Goal: Task Accomplishment & Management: Use online tool/utility

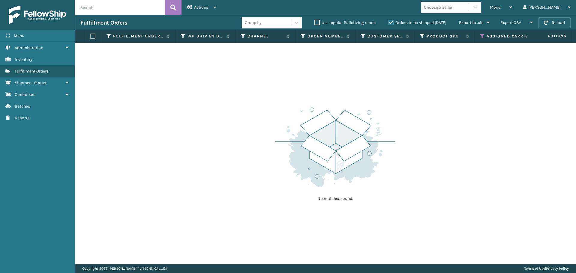
click at [550, 25] on button "Reload" at bounding box center [554, 22] width 32 height 11
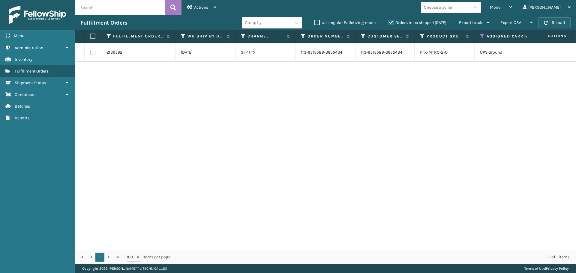
click at [551, 25] on button "Reload" at bounding box center [554, 22] width 32 height 11
click at [480, 36] on icon at bounding box center [482, 36] width 5 height 5
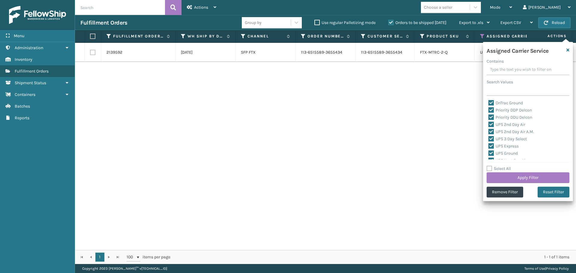
click at [489, 165] on div "Assigned Carrier Service Contains Search Values OnTrac Ground Priority DDP Delc…" at bounding box center [528, 121] width 90 height 159
click at [489, 167] on label "Select All" at bounding box center [498, 168] width 24 height 5
click at [489, 166] on input "Select All" at bounding box center [531, 165] width 90 height 1
checkbox input "true"
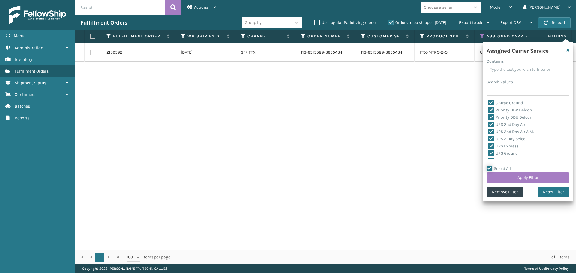
checkbox input "true"
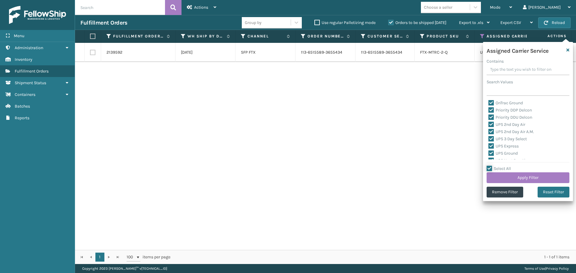
checkbox input "true"
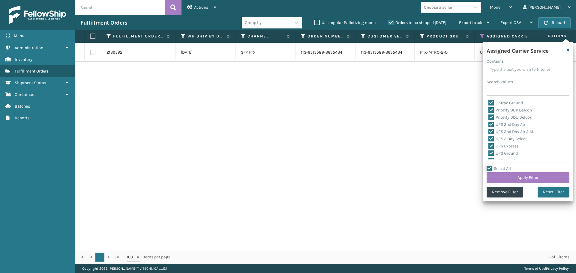
checkbox input "true"
click at [491, 155] on label "LTL" at bounding box center [494, 155] width 13 height 5
click at [488, 155] on input "LTL" at bounding box center [488, 154] width 0 height 4
checkbox input "false"
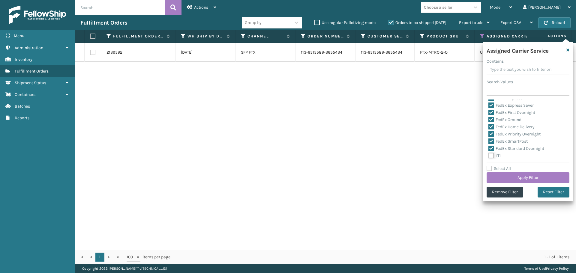
checkbox input "false"
click at [505, 181] on button "Apply Filter" at bounding box center [527, 177] width 83 height 11
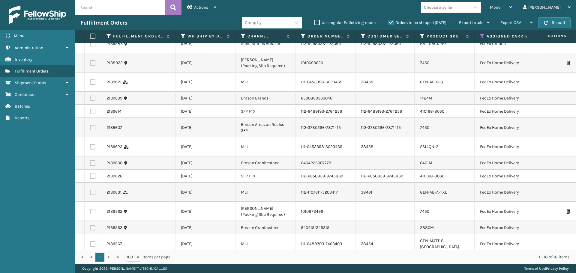
scroll to position [0, 0]
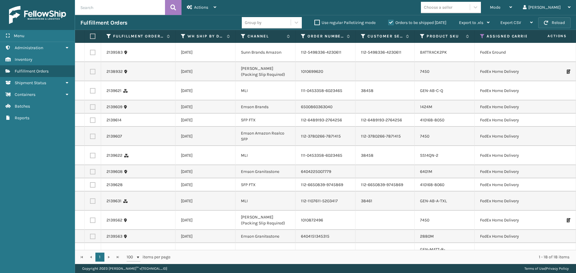
click at [549, 21] on button "Reload" at bounding box center [554, 22] width 32 height 11
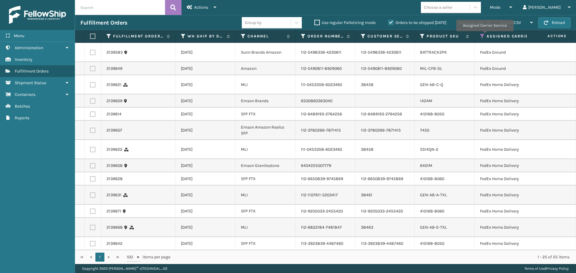
click at [484, 35] on icon at bounding box center [482, 36] width 5 height 5
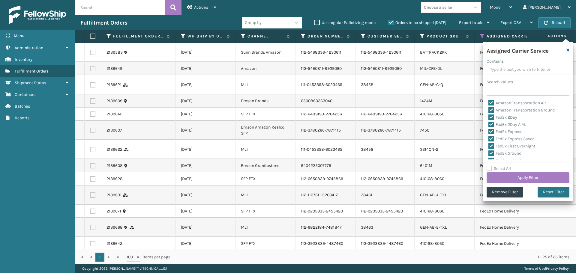
click at [490, 102] on label "Amazon Transportation Air" at bounding box center [517, 102] width 58 height 5
click at [488, 102] on input "Amazon Transportation Air" at bounding box center [488, 102] width 0 height 4
checkbox input "false"
click at [492, 108] on label "Amazon Transportation Ground" at bounding box center [521, 110] width 66 height 5
click at [488, 108] on input "Amazon Transportation Ground" at bounding box center [488, 109] width 0 height 4
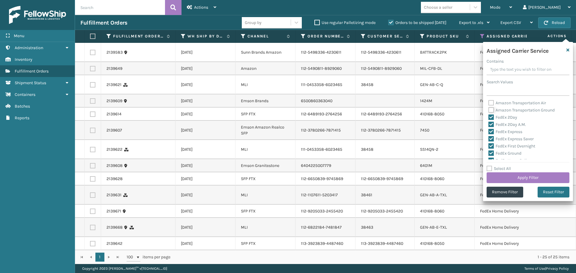
checkbox input "false"
click at [493, 129] on label "OnTrac Ground" at bounding box center [505, 129] width 34 height 5
click at [488, 129] on input "OnTrac Ground" at bounding box center [488, 128] width 0 height 4
checkbox input "false"
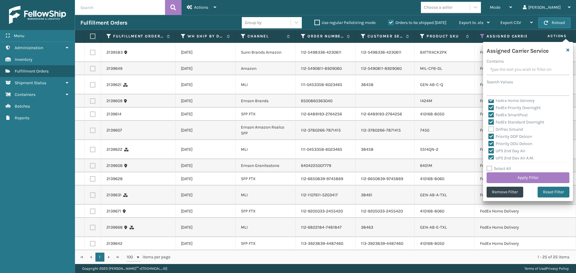
click at [493, 136] on label "Priority DDP Delcon" at bounding box center [509, 136] width 43 height 5
click at [488, 136] on input "Priority DDP Delcon" at bounding box center [488, 135] width 0 height 4
checkbox input "false"
drag, startPoint x: 492, startPoint y: 140, endPoint x: 495, endPoint y: 147, distance: 7.6
click at [492, 141] on div "Priority DDU Delcon" at bounding box center [527, 143] width 79 height 7
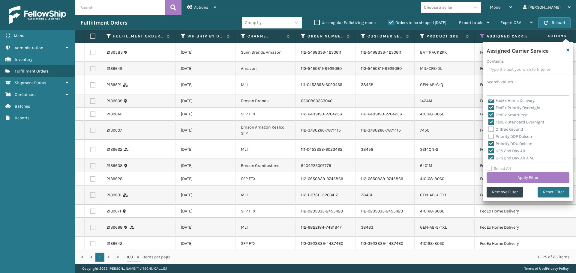
click at [490, 143] on label "Priority DDU Delcon" at bounding box center [510, 143] width 44 height 5
click at [488, 143] on input "Priority DDU Delcon" at bounding box center [488, 142] width 0 height 4
checkbox input "false"
click at [491, 150] on label "UPS 2nd Day Air" at bounding box center [506, 150] width 37 height 5
click at [488, 150] on input "UPS 2nd Day Air" at bounding box center [488, 150] width 0 height 4
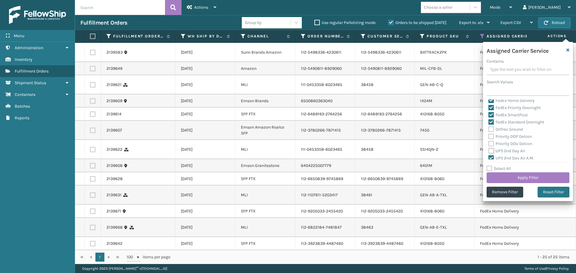
checkbox input "false"
click at [491, 157] on label "UPS 2nd Day Air A.M." at bounding box center [511, 158] width 46 height 5
click at [488, 157] on input "UPS 2nd Day Air A.M." at bounding box center [488, 157] width 0 height 4
checkbox input "false"
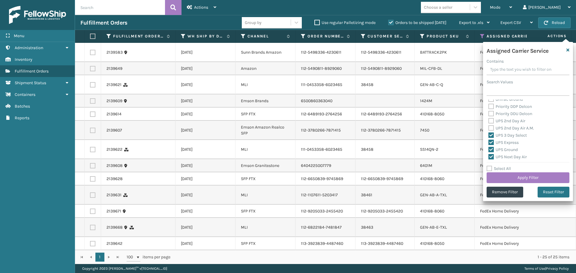
click at [494, 136] on label "UPS 3 Day Select" at bounding box center [507, 135] width 38 height 5
click at [488, 136] on input "UPS 3 Day Select" at bounding box center [488, 134] width 0 height 4
checkbox input "false"
click at [491, 142] on label "UPS Express" at bounding box center [503, 142] width 30 height 5
click at [488, 142] on input "UPS Express" at bounding box center [488, 141] width 0 height 4
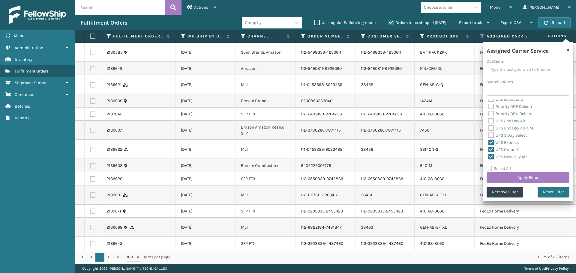
checkbox input "false"
click at [491, 147] on label "UPS Ground" at bounding box center [502, 149] width 29 height 5
click at [488, 147] on input "UPS Ground" at bounding box center [488, 148] width 0 height 4
checkbox input "false"
click at [491, 156] on label "UPS Next Day Air" at bounding box center [507, 156] width 38 height 5
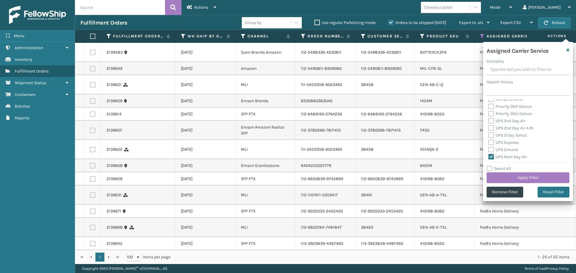
click at [488, 156] on input "UPS Next Day Air" at bounding box center [488, 156] width 0 height 4
checkbox input "false"
click at [491, 134] on label "UPS Next Day Air Early" at bounding box center [512, 134] width 49 height 5
click at [488, 134] on input "UPS Next Day Air Early" at bounding box center [488, 133] width 0 height 4
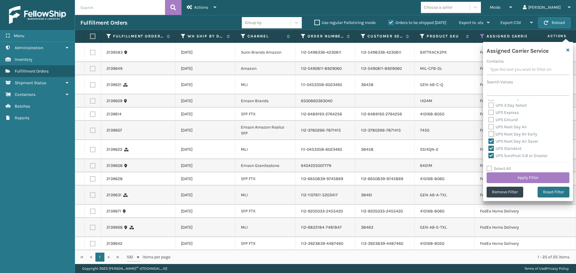
checkbox input "false"
click at [491, 139] on label "UPS Next Day Air Saver" at bounding box center [513, 141] width 50 height 5
click at [488, 139] on input "UPS Next Day Air Saver" at bounding box center [488, 140] width 0 height 4
checkbox input "false"
click at [491, 147] on label "UPS Standard" at bounding box center [504, 148] width 33 height 5
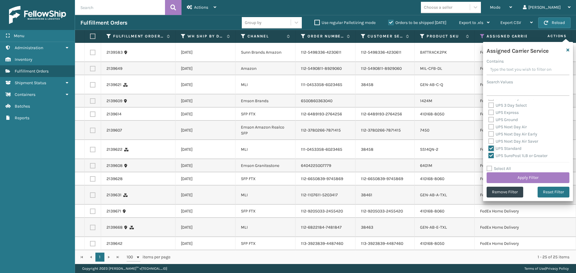
click at [488, 147] on input "UPS Standard" at bounding box center [488, 147] width 0 height 4
checkbox input "false"
click at [491, 152] on div "UPS Standard" at bounding box center [527, 148] width 79 height 7
click at [491, 154] on label "UPS SurePost 1LB or Greater" at bounding box center [517, 155] width 59 height 5
click at [488, 154] on input "UPS SurePost 1LB or Greater" at bounding box center [488, 154] width 0 height 4
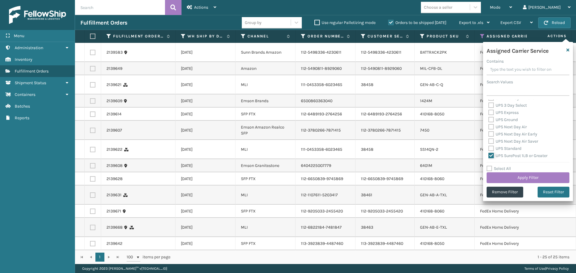
checkbox input "false"
click at [491, 103] on label "USPS First Class Mail" at bounding box center [511, 102] width 47 height 5
click at [488, 103] on input "USPS First Class Mail" at bounding box center [488, 102] width 0 height 4
checkbox input "false"
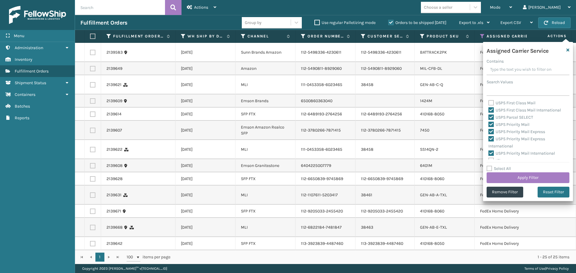
click at [491, 111] on label "USPS First Class Mail International" at bounding box center [524, 110] width 73 height 5
click at [488, 111] on input "USPS First Class Mail International" at bounding box center [488, 109] width 0 height 4
checkbox input "false"
click at [490, 116] on label "USPS Parcel SELECT" at bounding box center [510, 117] width 45 height 5
click at [488, 116] on input "USPS Parcel SELECT" at bounding box center [488, 116] width 0 height 4
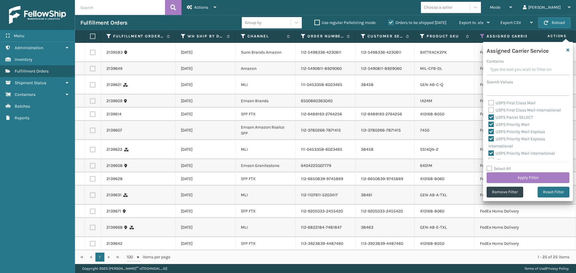
checkbox input "false"
click at [490, 123] on label "USPS Priority Mail" at bounding box center [508, 124] width 41 height 5
click at [488, 123] on input "USPS Priority Mail" at bounding box center [488, 123] width 0 height 4
checkbox input "false"
click at [491, 130] on label "USPS Priority Mail Express" at bounding box center [516, 131] width 57 height 5
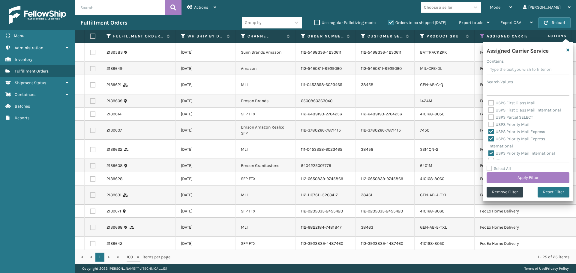
click at [491, 139] on label "USPS Priority Mail Express International" at bounding box center [516, 142] width 57 height 12
click at [488, 139] on input "USPS Priority Mail Express International" at bounding box center [488, 138] width 0 height 4
checkbox input "false"
click at [487, 129] on div "Amazon Transportation Air Amazon Transportation Ground FedEx 2Day FedEx 2Day A.…" at bounding box center [527, 130] width 83 height 60
click at [490, 130] on label "USPS Priority Mail Express" at bounding box center [516, 131] width 57 height 5
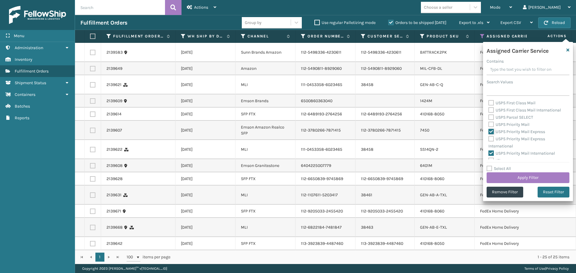
click at [488, 130] on input "USPS Priority Mail Express" at bounding box center [488, 130] width 0 height 4
checkbox input "false"
click at [491, 154] on label "USPS Priority Mail International" at bounding box center [521, 153] width 67 height 5
click at [488, 154] on input "USPS Priority Mail International" at bounding box center [488, 152] width 0 height 4
checkbox input "false"
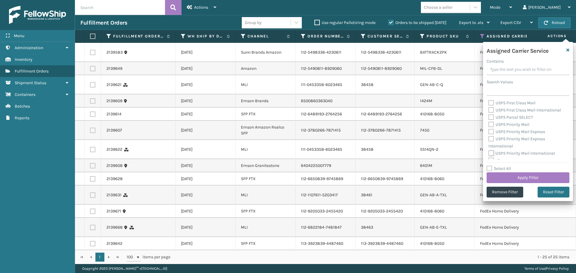
scroll to position [185, 0]
click at [514, 177] on button "Apply Filter" at bounding box center [527, 177] width 83 height 11
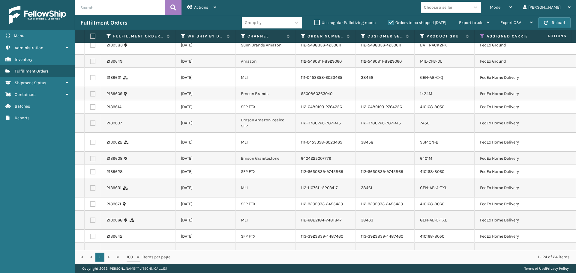
scroll to position [0, 0]
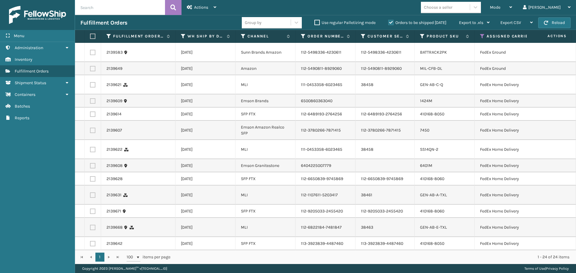
click at [93, 35] on label at bounding box center [92, 36] width 4 height 5
click at [90, 35] on input "checkbox" at bounding box center [90, 36] width 0 height 4
checkbox input "true"
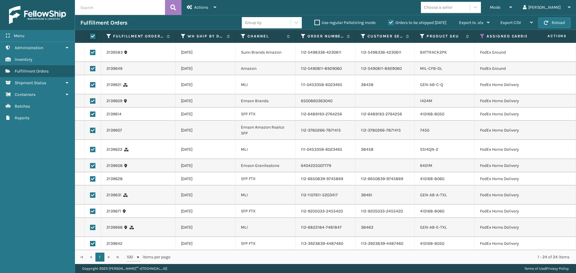
checkbox input "true"
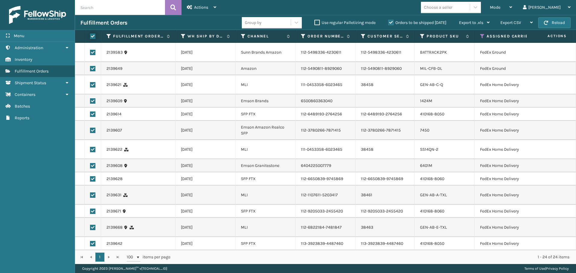
checkbox input "true"
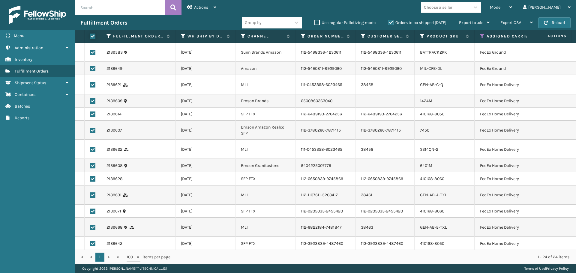
checkbox input "true"
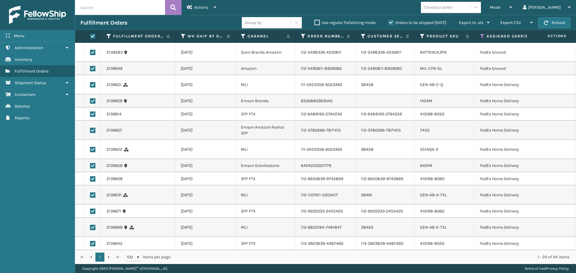
checkbox input "true"
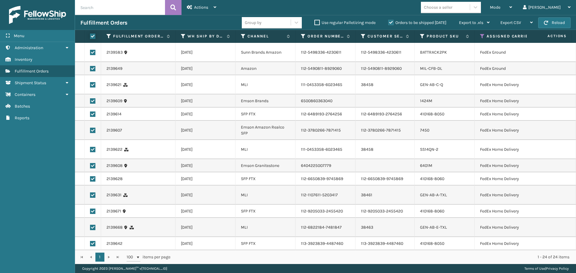
checkbox input "true"
click at [213, 11] on div "Actions" at bounding box center [201, 7] width 29 height 15
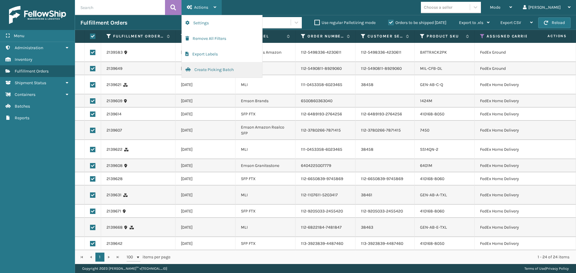
click at [214, 71] on button "Create Picking Batch" at bounding box center [222, 70] width 80 height 16
